Goal: Task Accomplishment & Management: Manage account settings

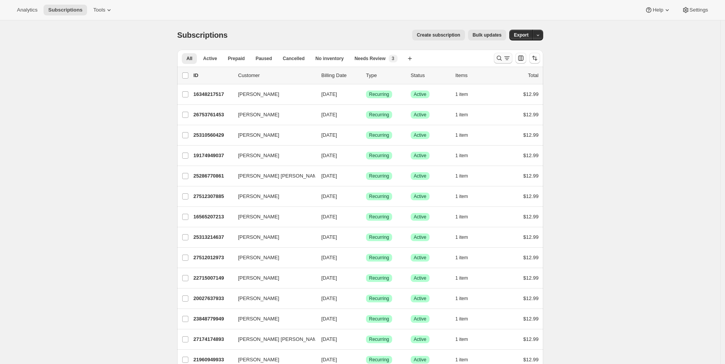
click at [498, 59] on icon "Search and filter results" at bounding box center [499, 58] width 8 height 8
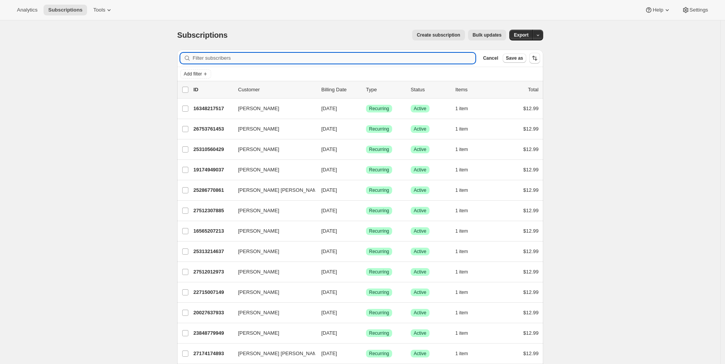
paste input "[EMAIL_ADDRESS][DOMAIN_NAME]"
type input "[EMAIL_ADDRESS][DOMAIN_NAME]"
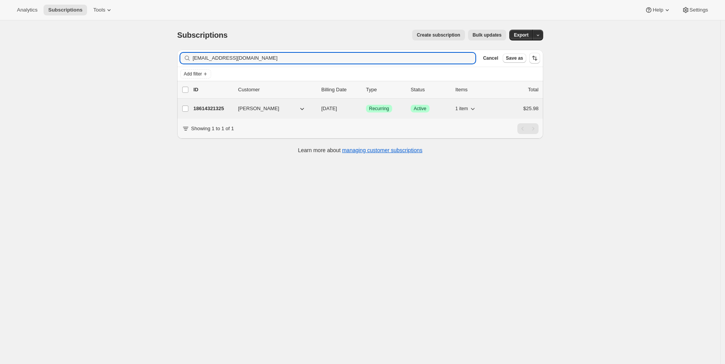
click at [213, 108] on p "18614321325" at bounding box center [212, 109] width 39 height 8
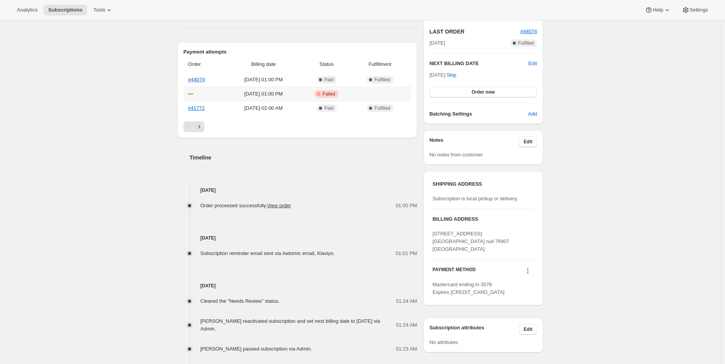
scroll to position [171, 0]
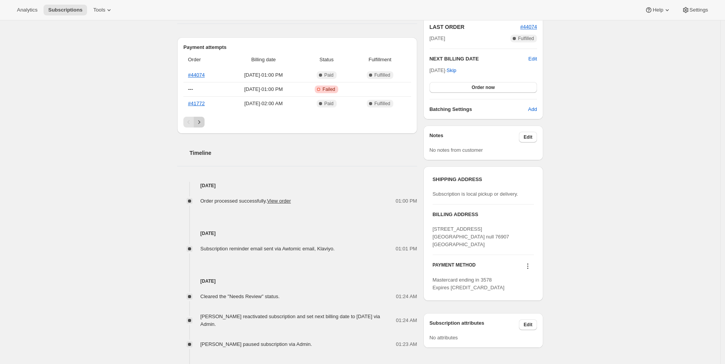
click at [199, 124] on icon "Next" at bounding box center [199, 122] width 8 height 8
click at [189, 124] on icon "Previous" at bounding box center [189, 122] width 8 height 8
click at [202, 118] on icon "Next" at bounding box center [199, 122] width 8 height 8
click at [188, 121] on icon "Previous" at bounding box center [189, 122] width 8 height 8
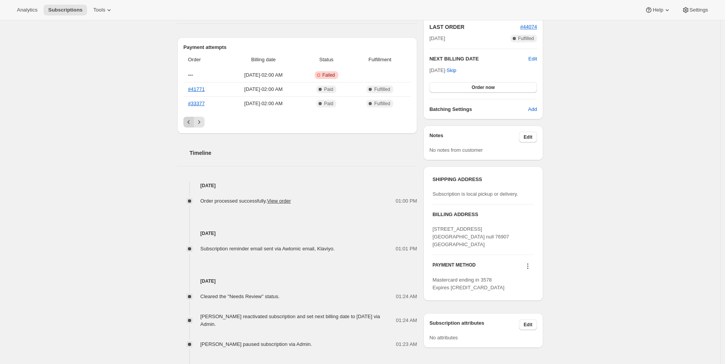
click at [188, 121] on icon "Previous" at bounding box center [189, 122] width 8 height 8
click at [646, 81] on div "Subscription #18614321325. This page is ready Subscription #18614321325 Success…" at bounding box center [360, 173] width 720 height 649
click at [200, 125] on icon "Next" at bounding box center [199, 122] width 8 height 8
click at [188, 125] on icon "Previous" at bounding box center [189, 122] width 8 height 8
click at [188, 125] on div "Pagination" at bounding box center [188, 122] width 11 height 11
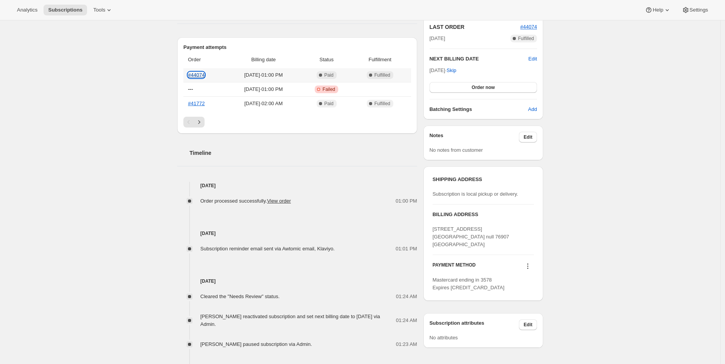
click at [196, 72] on link "#44074" at bounding box center [196, 75] width 17 height 6
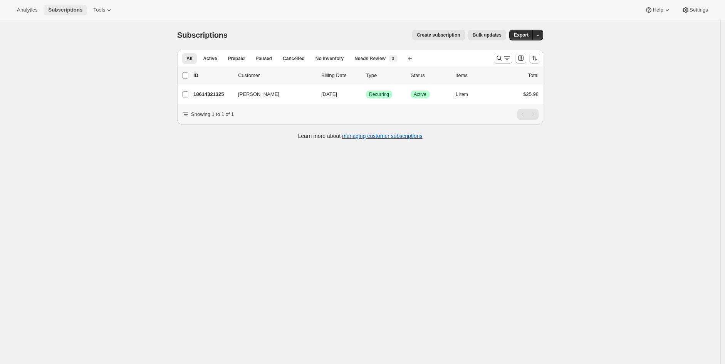
click at [66, 14] on button "Subscriptions" at bounding box center [66, 10] width 44 height 11
click at [507, 56] on icon "Search and filter results" at bounding box center [507, 58] width 8 height 8
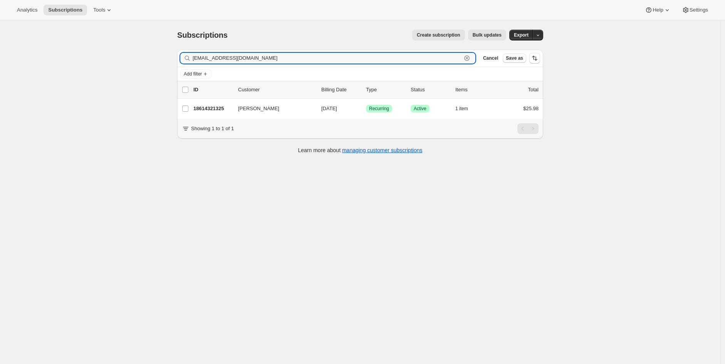
click at [470, 60] on icon "button" at bounding box center [466, 57] width 5 height 5
drag, startPoint x: 634, startPoint y: 74, endPoint x: 549, endPoint y: 74, distance: 85.1
click at [633, 74] on div "Subscriptions. This page is ready Subscriptions Create subscription Bulk update…" at bounding box center [360, 202] width 720 height 364
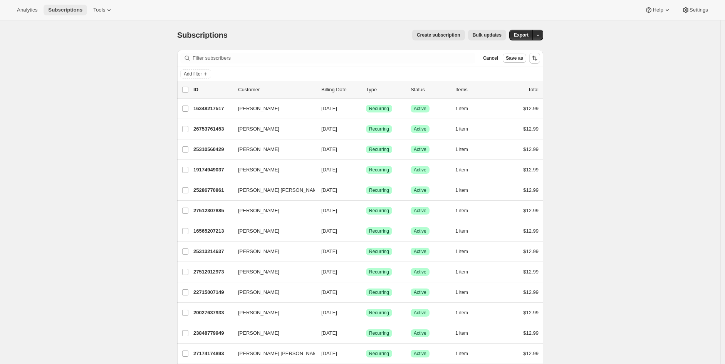
click at [69, 12] on span "Subscriptions" at bounding box center [65, 10] width 34 height 6
click at [203, 77] on button "Add filter" at bounding box center [195, 73] width 31 height 9
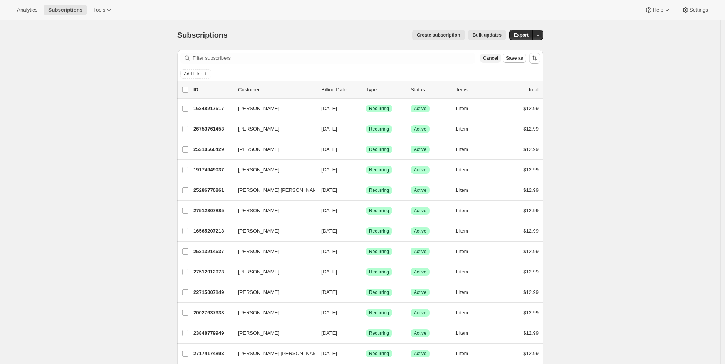
click at [496, 59] on span "Cancel" at bounding box center [490, 58] width 15 height 6
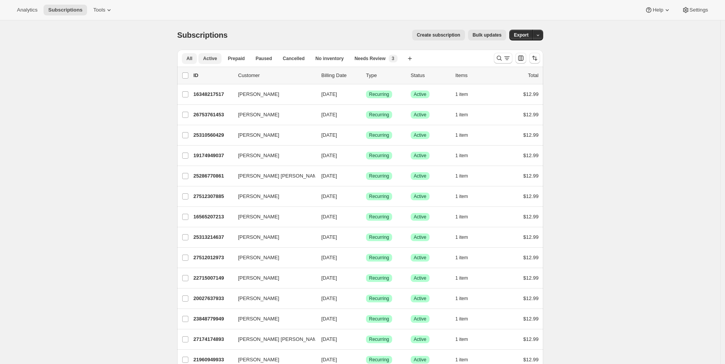
click at [206, 58] on span "Active" at bounding box center [210, 58] width 14 height 6
click at [502, 59] on icon "Search and filter results" at bounding box center [499, 58] width 8 height 8
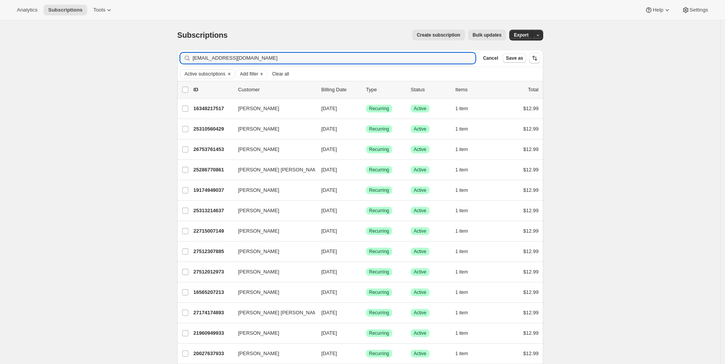
type input "[EMAIL_ADDRESS][DOMAIN_NAME]"
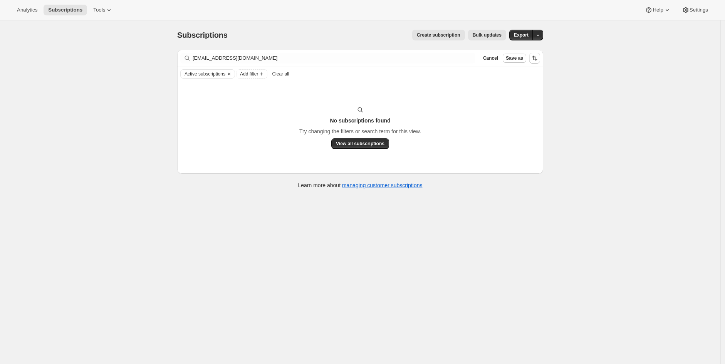
click at [232, 74] on icon "Clear" at bounding box center [229, 74] width 6 height 6
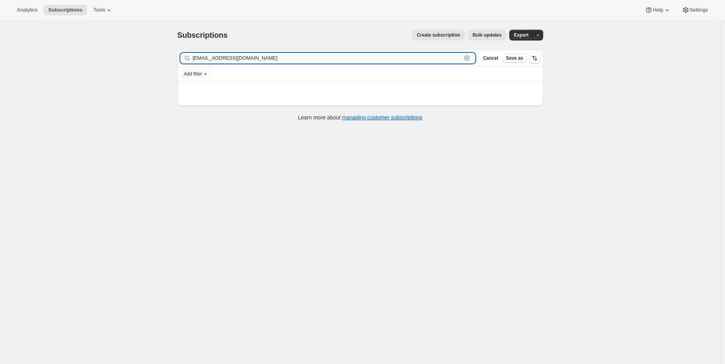
click at [245, 54] on input "[EMAIL_ADDRESS][DOMAIN_NAME]" at bounding box center [327, 58] width 269 height 11
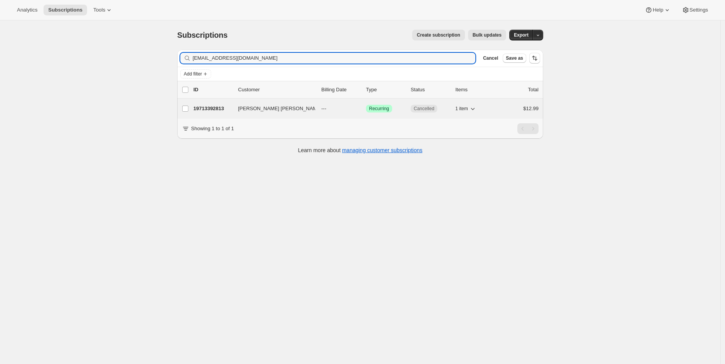
click at [208, 114] on div "19713392813 [PERSON_NAME] [PERSON_NAME] --- Success Recurring Cancelled 1 item …" at bounding box center [365, 108] width 345 height 11
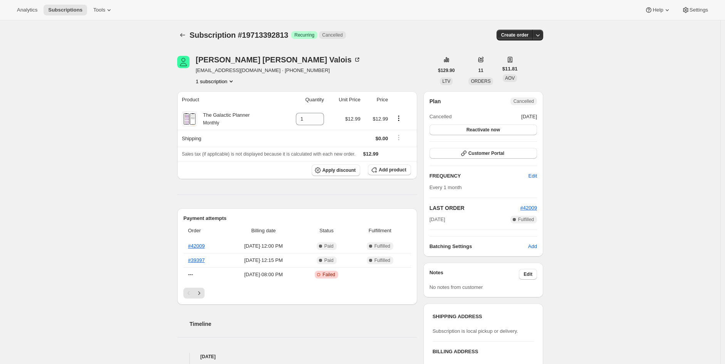
click at [215, 82] on button "1 subscription" at bounding box center [215, 81] width 39 height 8
click at [214, 82] on button "1 subscription" at bounding box center [215, 81] width 39 height 8
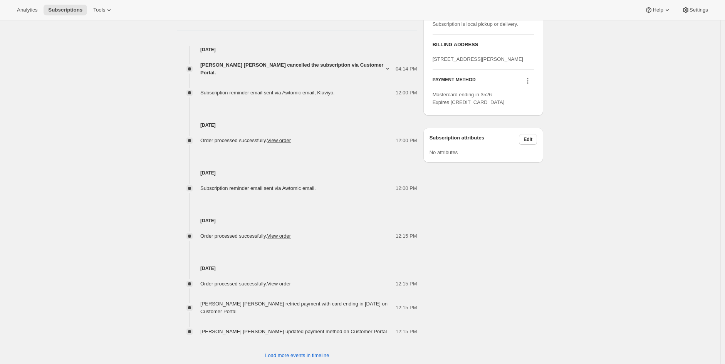
scroll to position [309, 0]
